Goal: Task Accomplishment & Management: Complete application form

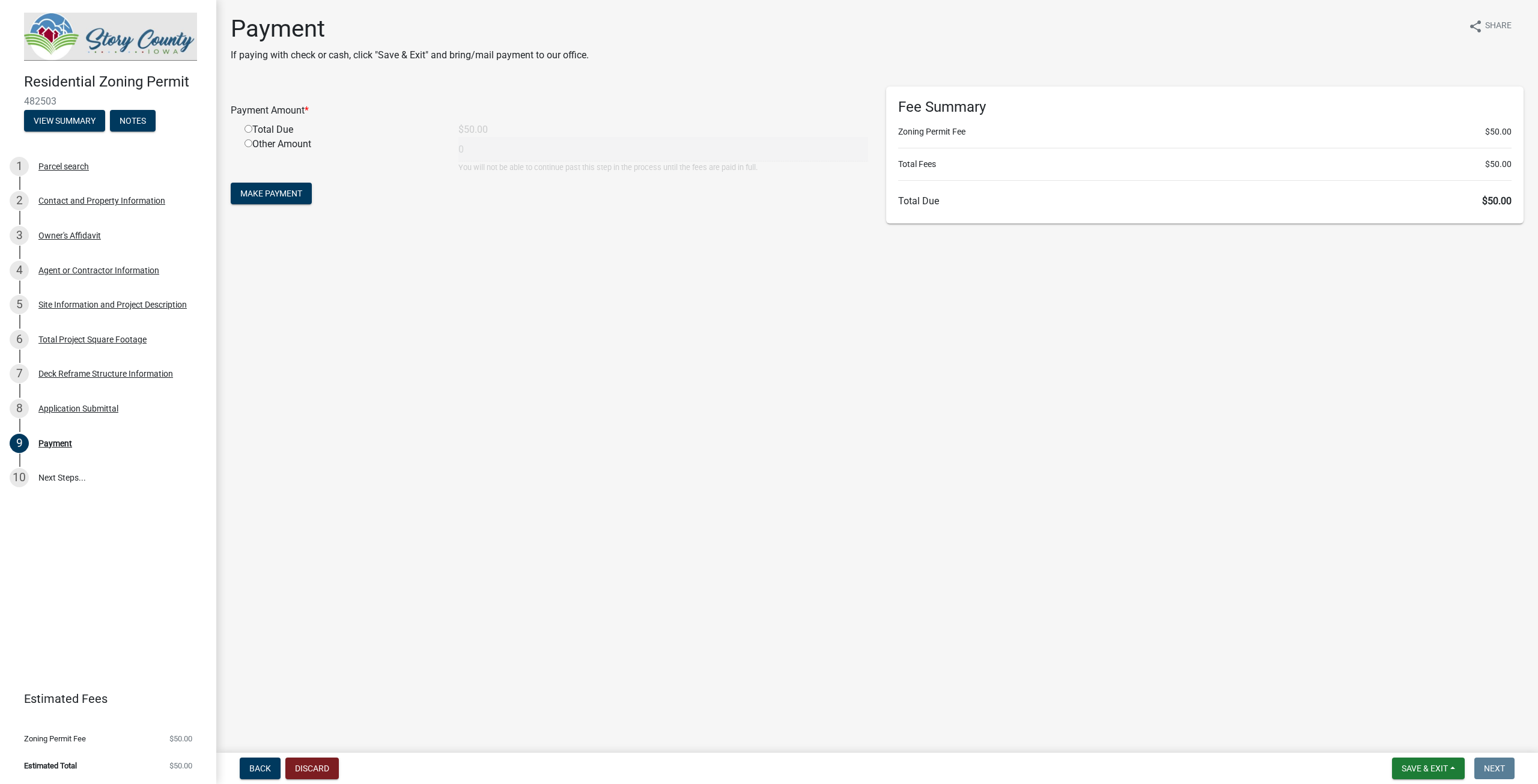
click at [248, 126] on input "radio" at bounding box center [249, 129] width 8 height 8
radio input "true"
type input "50"
click at [269, 195] on span "Make Payment" at bounding box center [271, 193] width 62 height 10
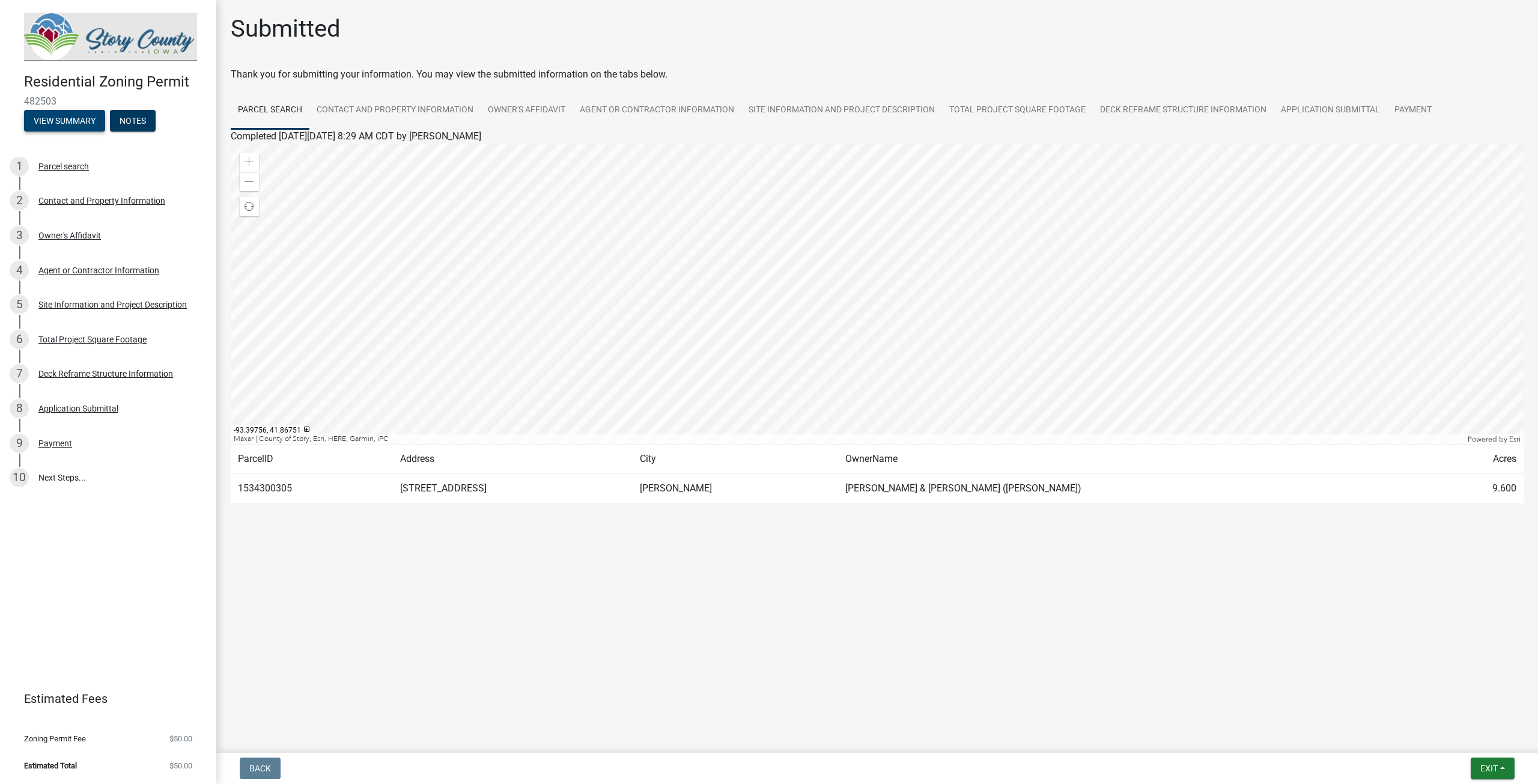
click at [89, 125] on button "View Summary" at bounding box center [65, 121] width 81 height 22
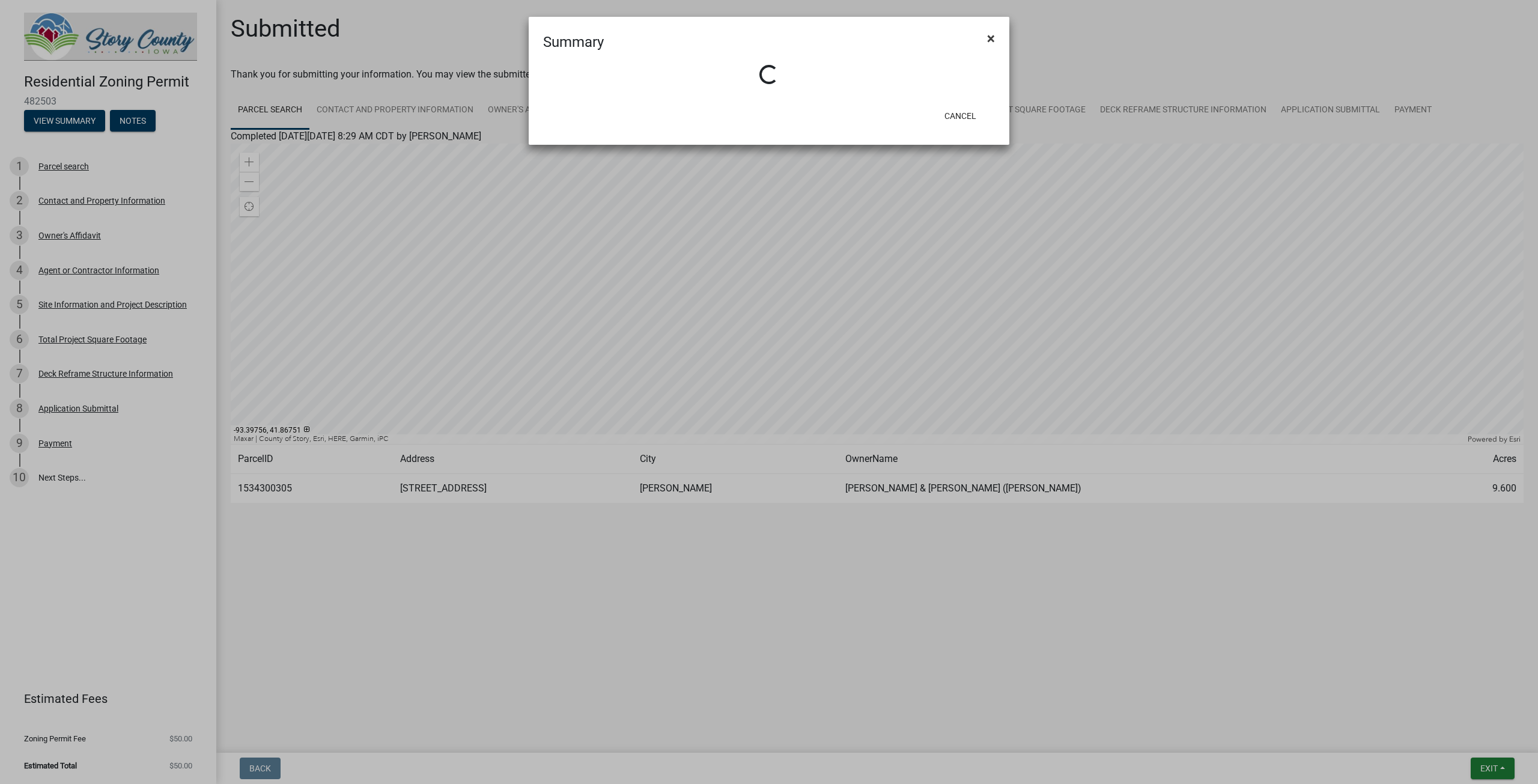
click at [989, 41] on span "×" at bounding box center [991, 38] width 8 height 17
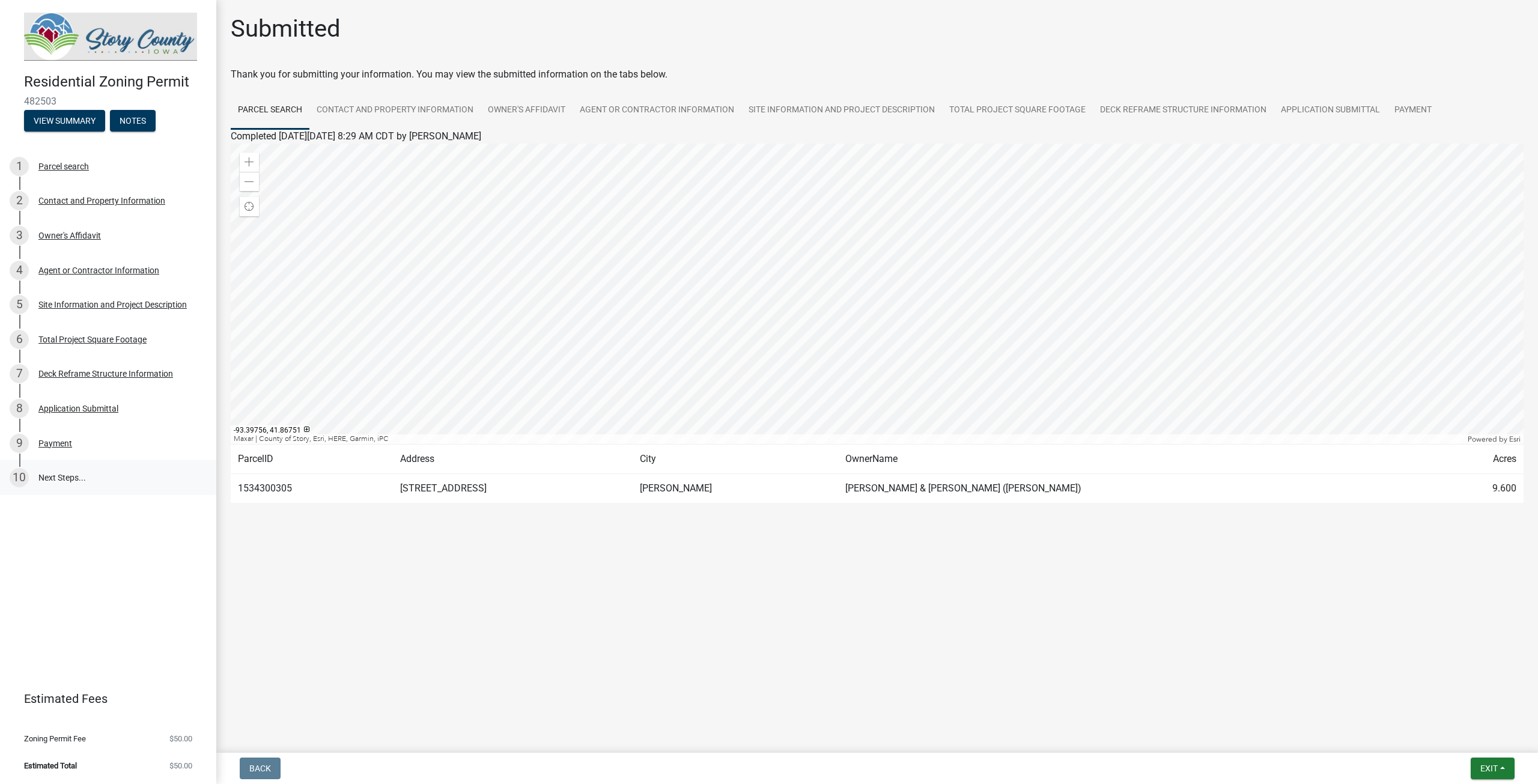
click at [60, 486] on link "10 Next Steps..." at bounding box center [108, 477] width 216 height 35
click at [1511, 773] on button "Exit" at bounding box center [1493, 768] width 44 height 22
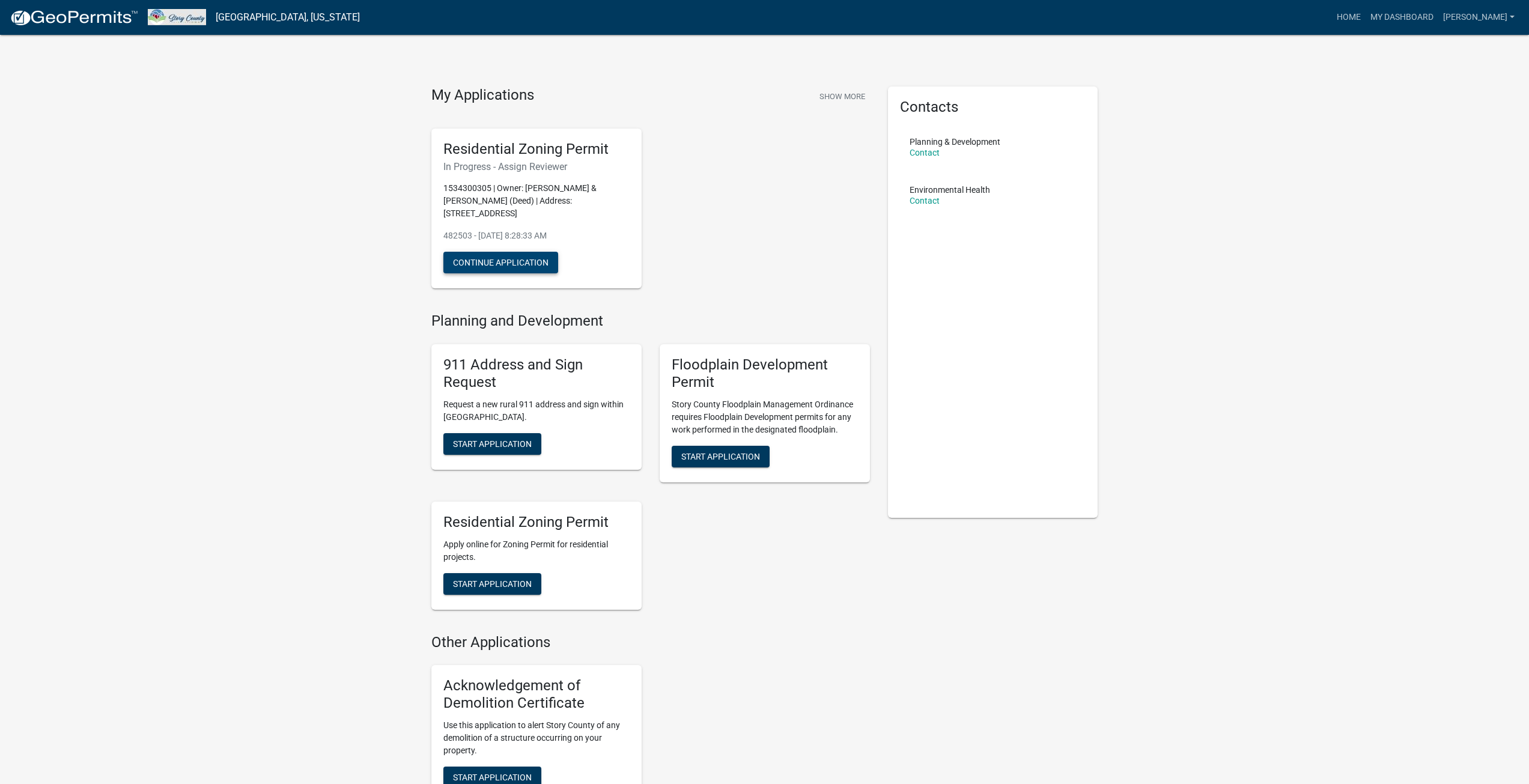
click at [460, 252] on button "Continue Application" at bounding box center [501, 263] width 115 height 22
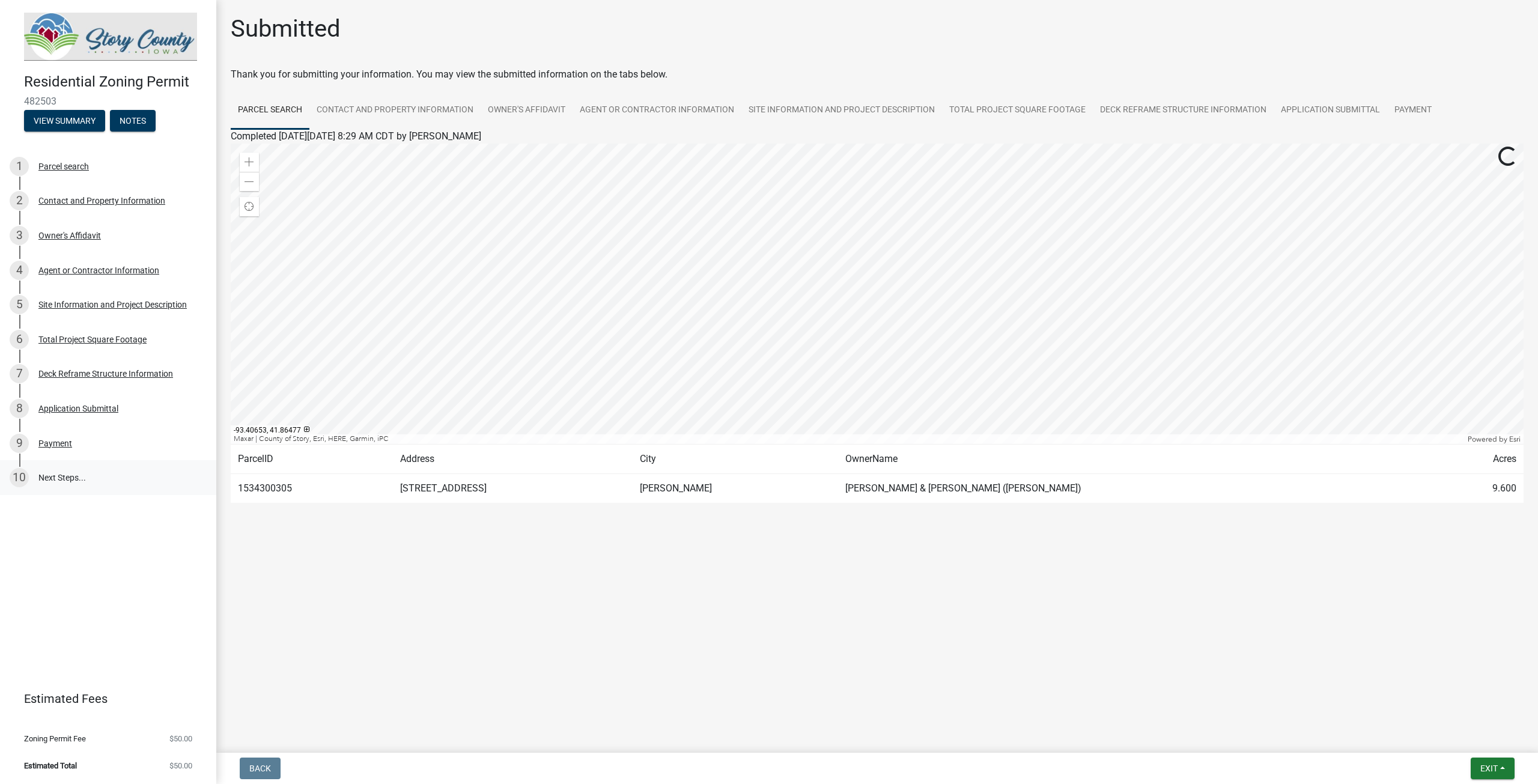
click at [74, 475] on link "10 Next Steps..." at bounding box center [108, 477] width 216 height 35
click at [75, 479] on link "10 Next Steps..." at bounding box center [108, 477] width 216 height 35
